Goal: Information Seeking & Learning: Find specific fact

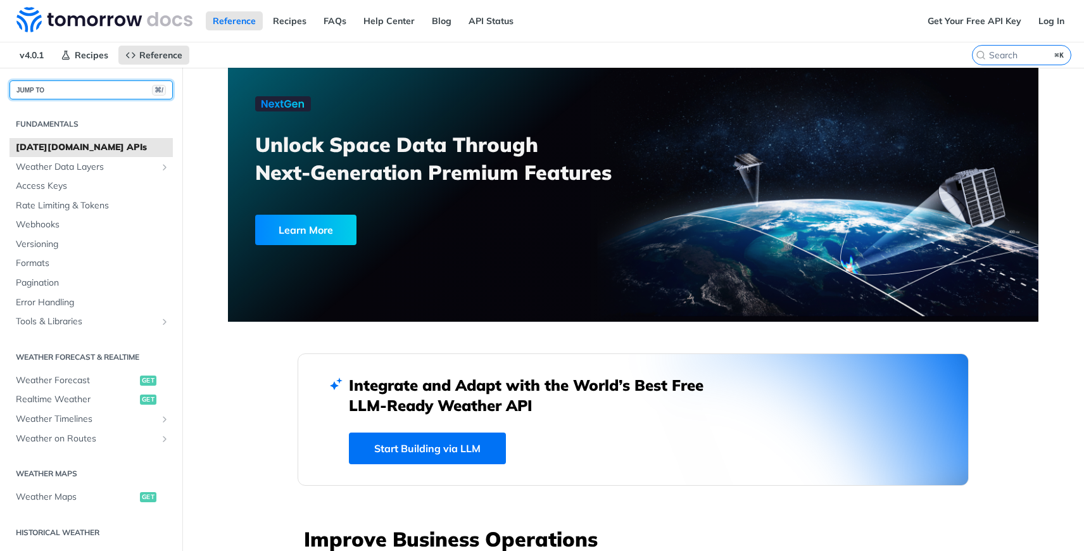
click at [82, 92] on button "JUMP TO ⌘/" at bounding box center [90, 89] width 163 height 19
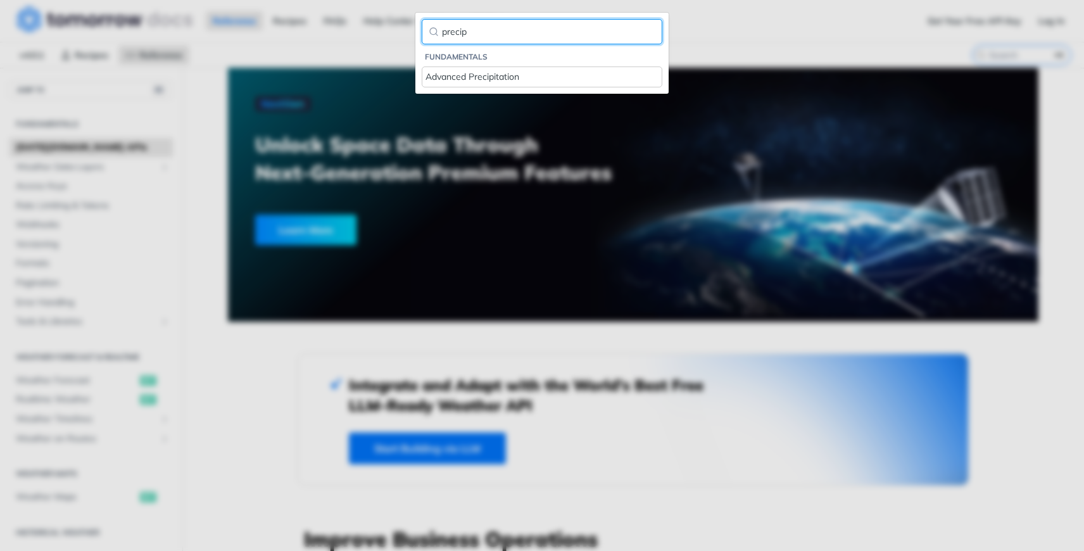
type input "precip"
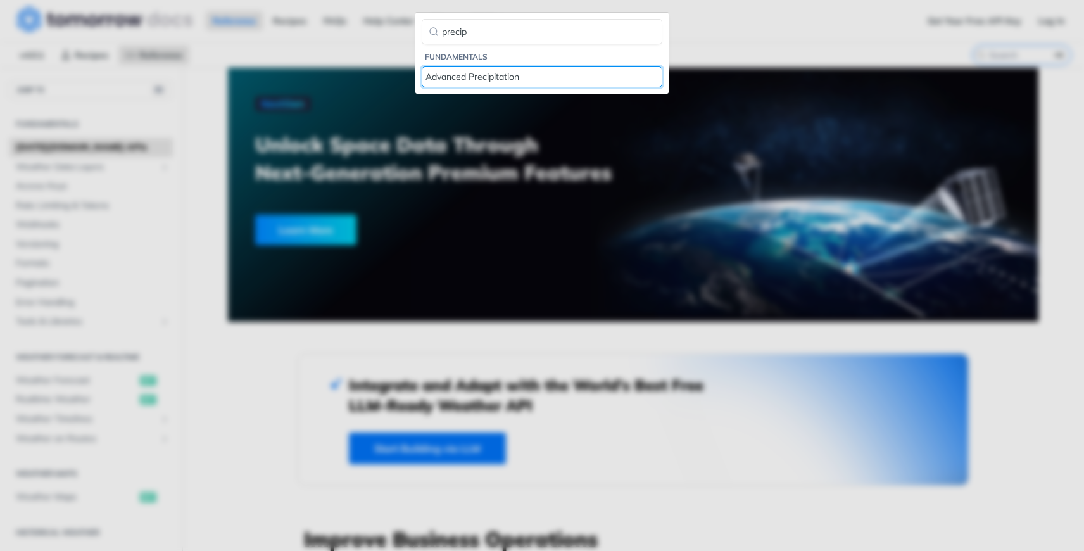
click at [499, 77] on div "Advanced Precipitation" at bounding box center [541, 76] width 233 height 13
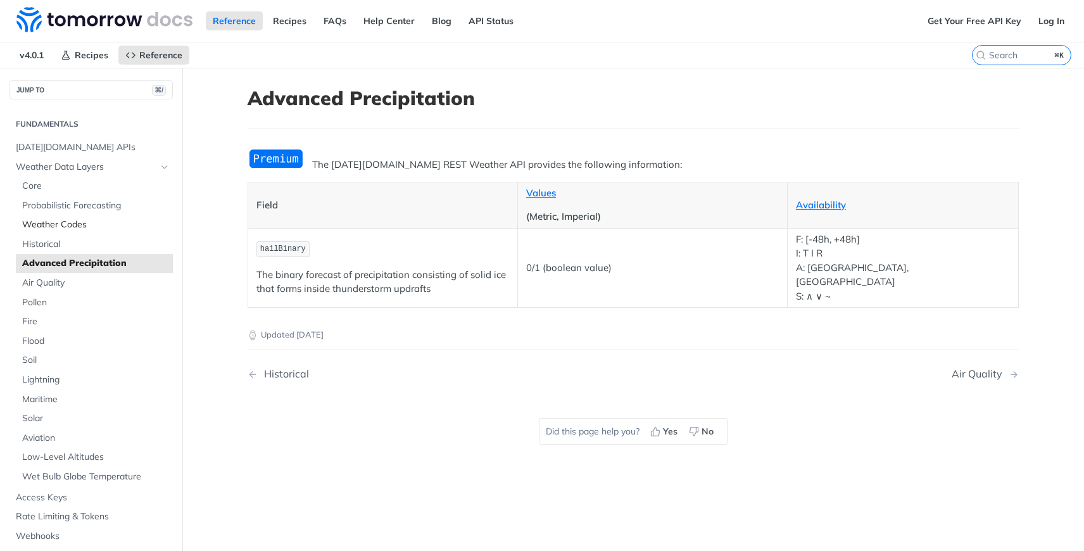
click at [100, 222] on span "Weather Codes" at bounding box center [95, 224] width 147 height 13
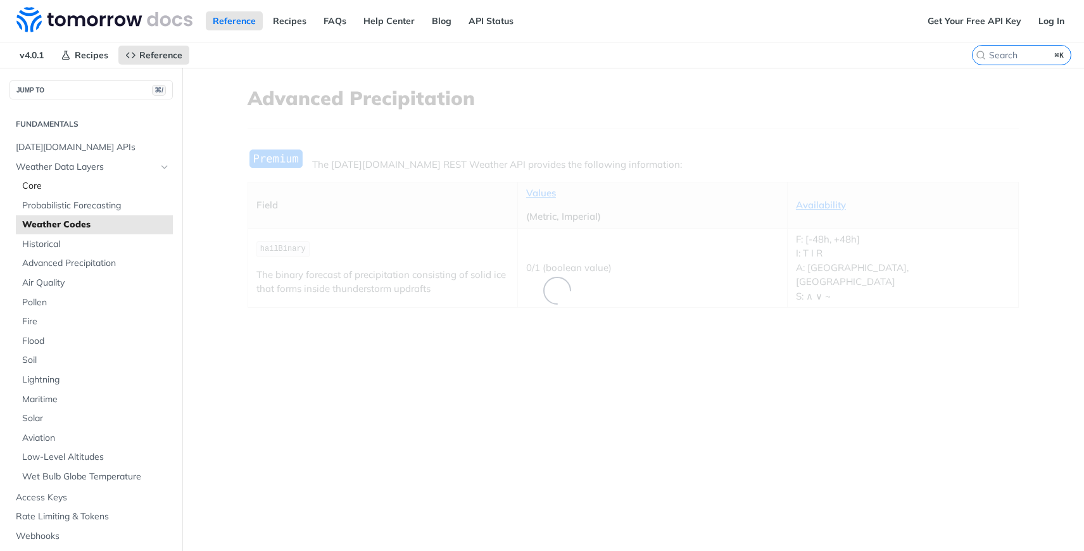
click at [70, 187] on span "Core" at bounding box center [95, 186] width 147 height 13
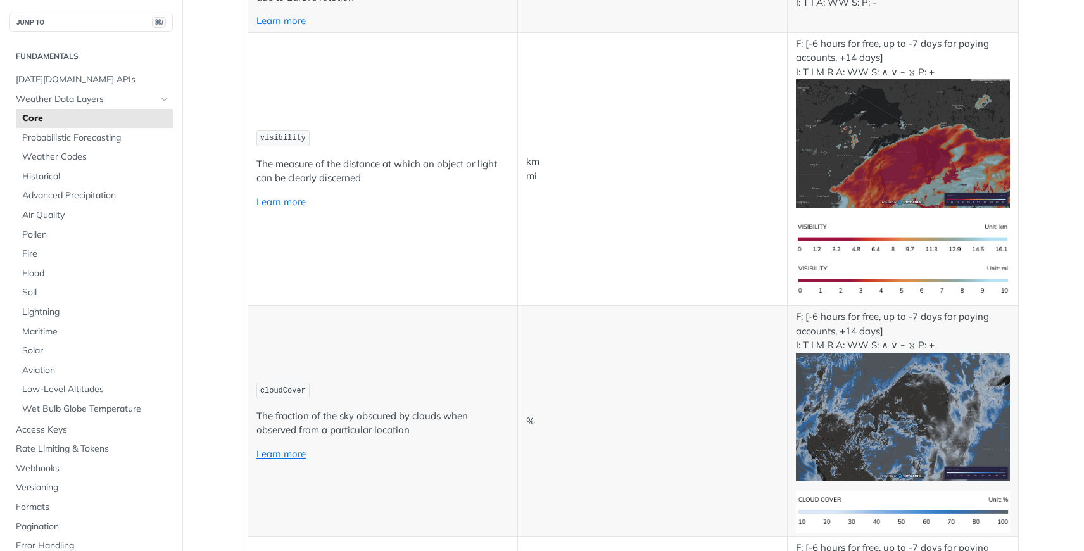
scroll to position [3235, 0]
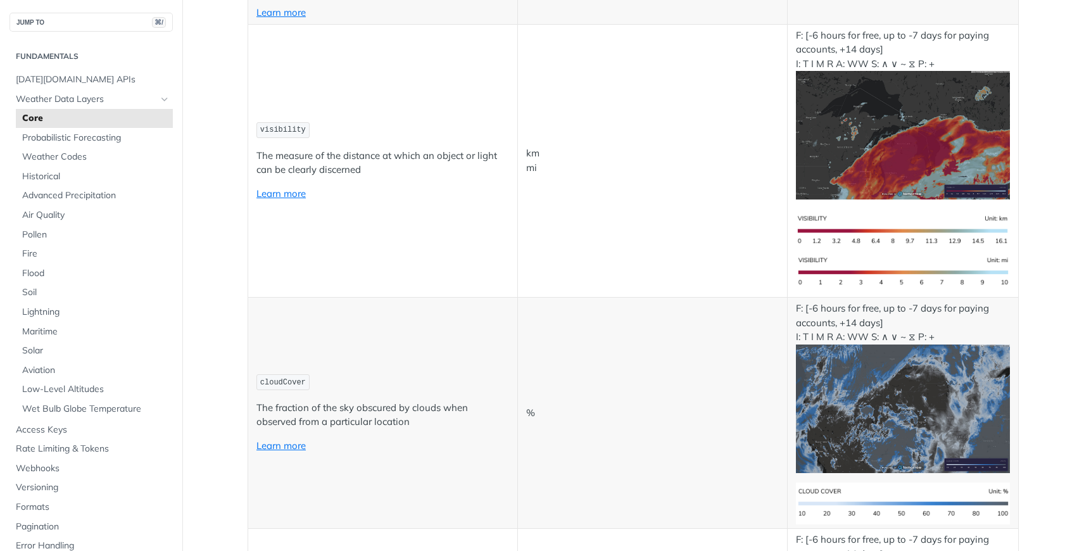
copy span "precipitationType"
